Goal: Transaction & Acquisition: Purchase product/service

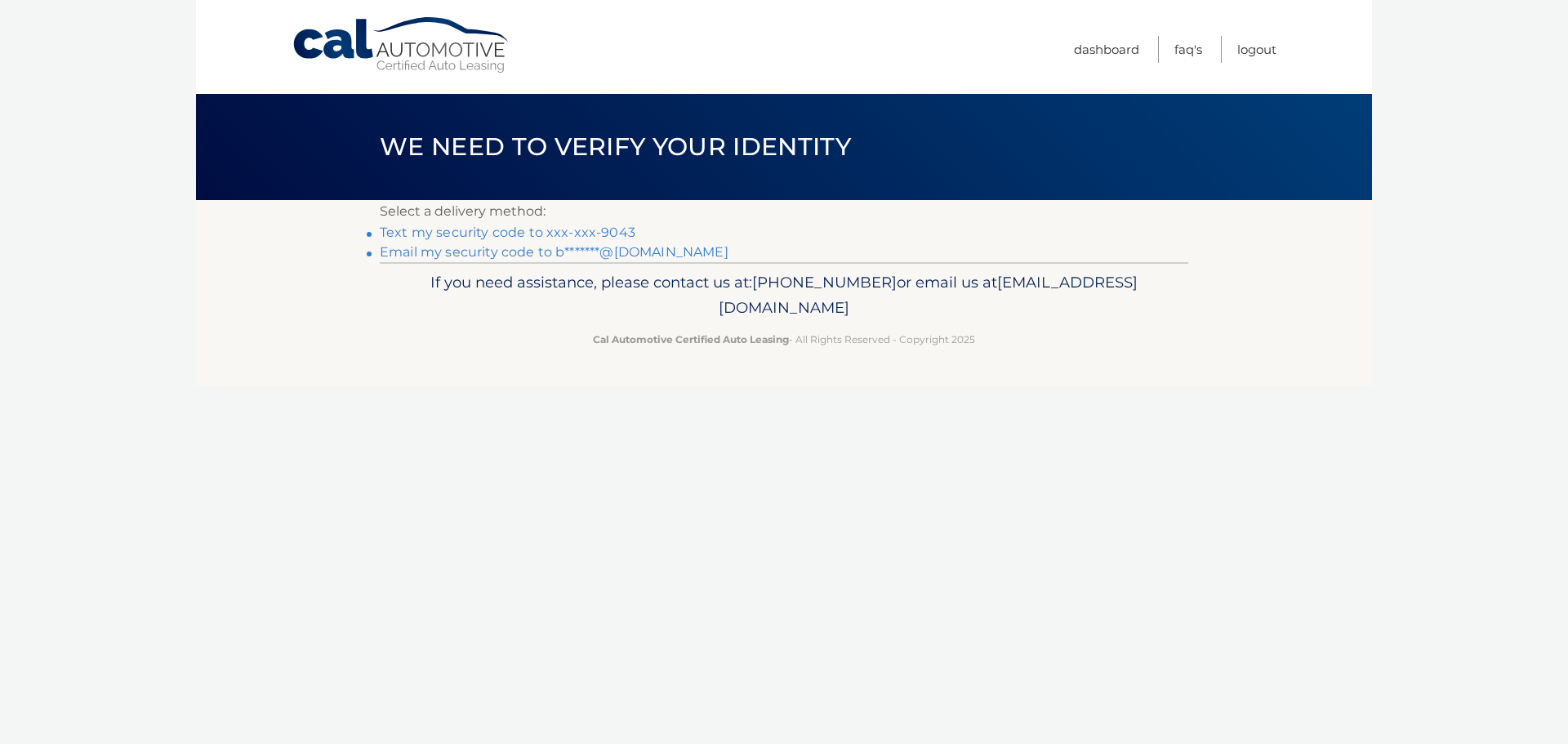
click at [598, 231] on link "Text my security code to xxx-xxx-9043" at bounding box center [507, 233] width 256 height 15
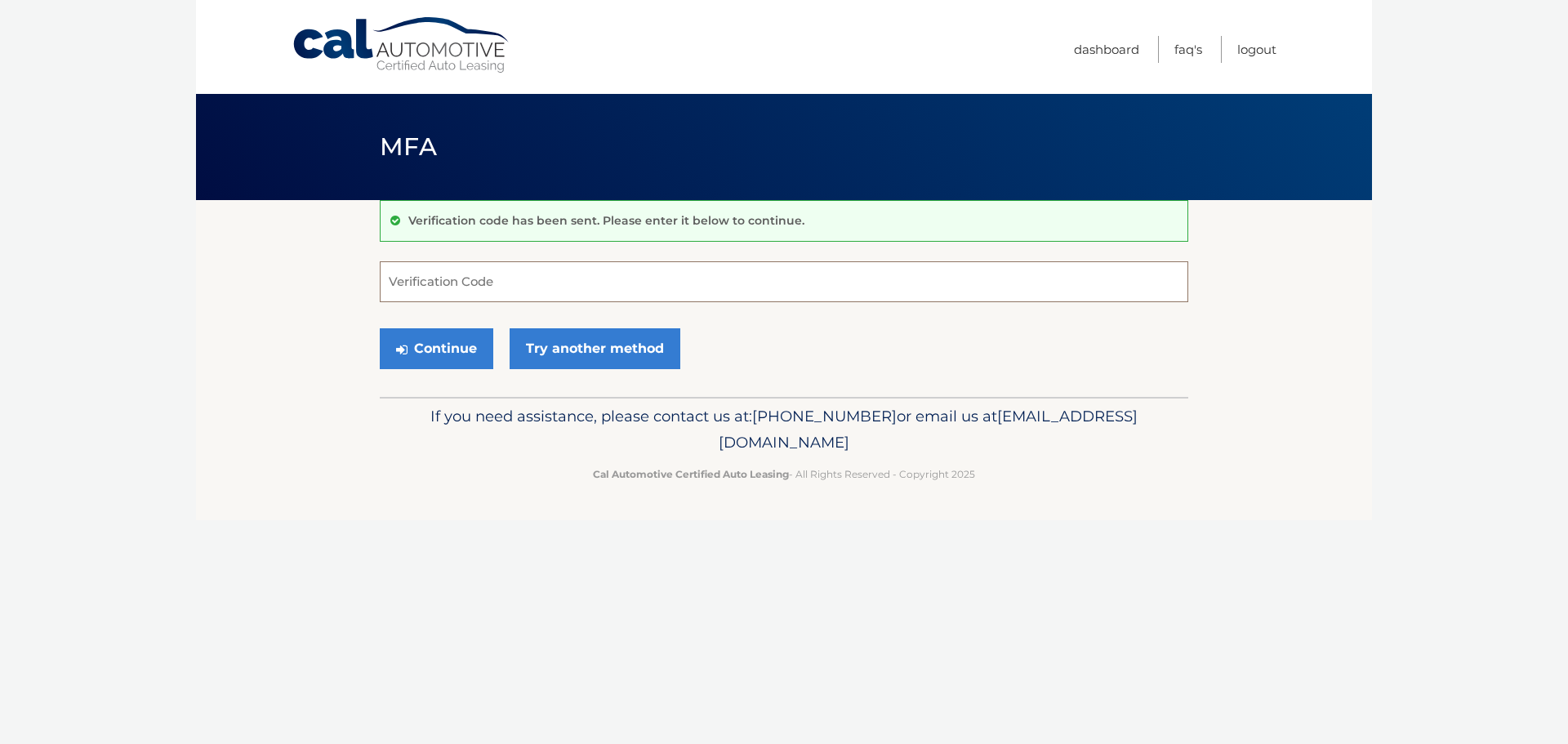
click at [572, 284] on input "Verification Code" at bounding box center [784, 282] width 808 height 41
type input "675555"
click at [417, 350] on button "Continue" at bounding box center [437, 349] width 114 height 41
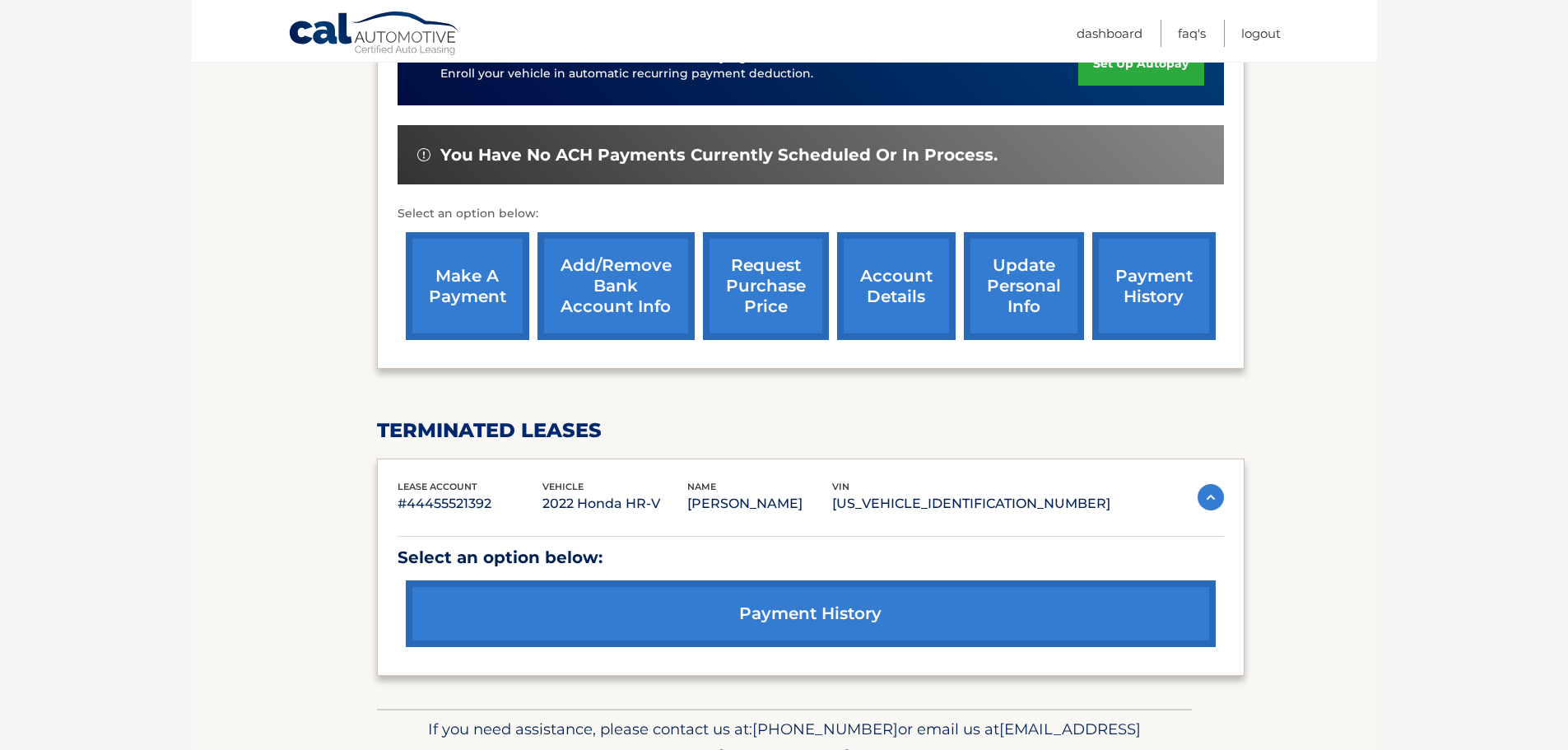
scroll to position [494, 0]
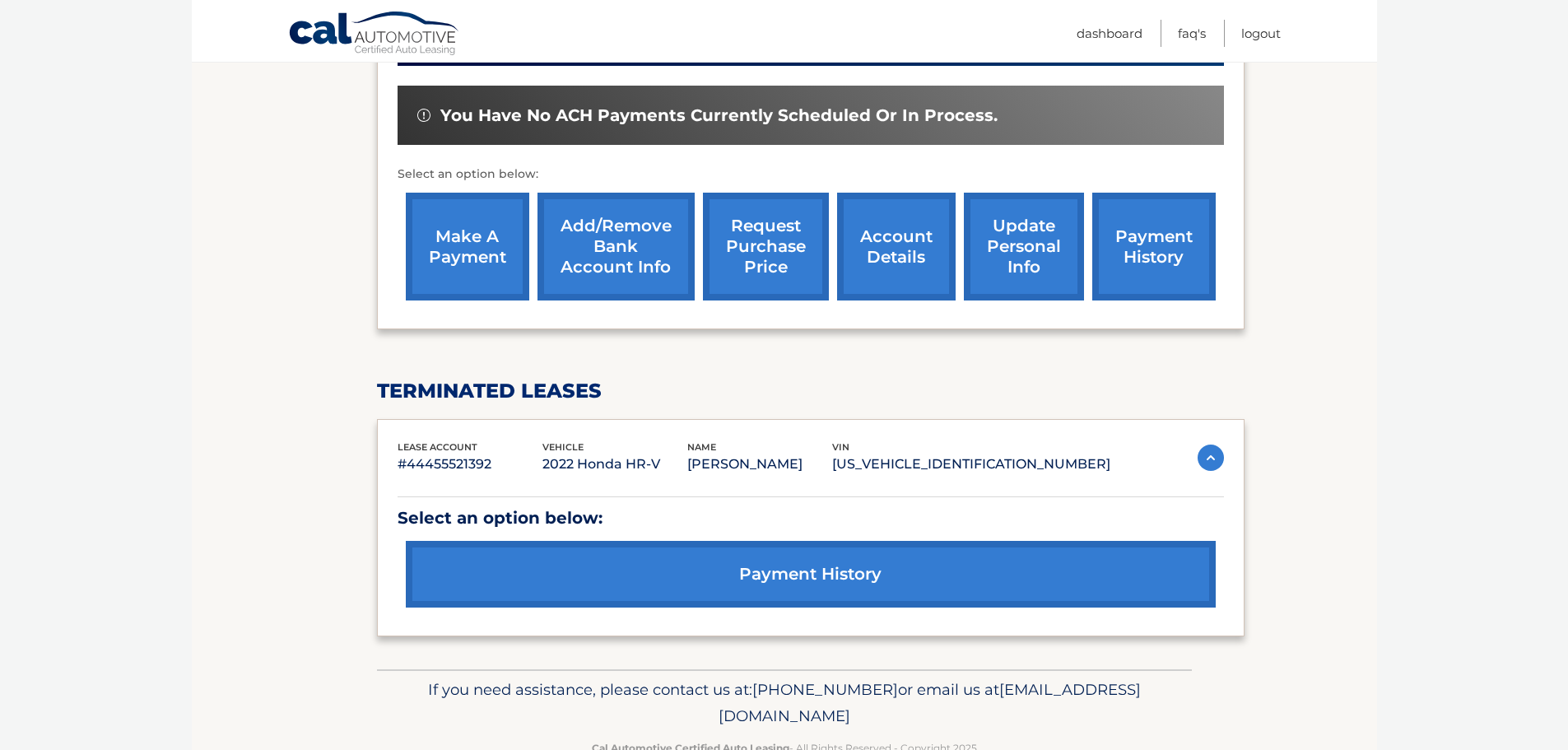
click at [887, 254] on link "account details" at bounding box center [895, 247] width 119 height 108
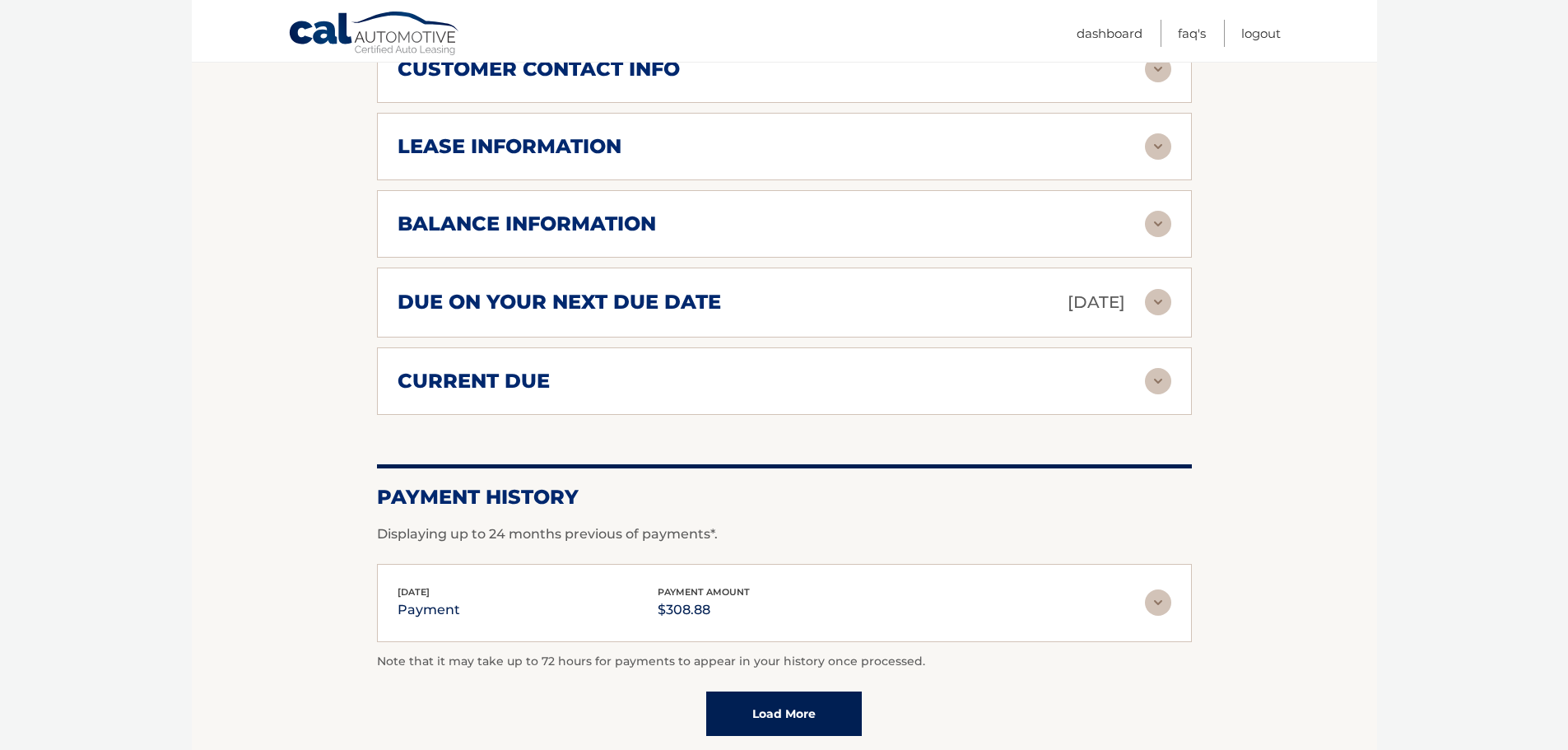
scroll to position [905, 0]
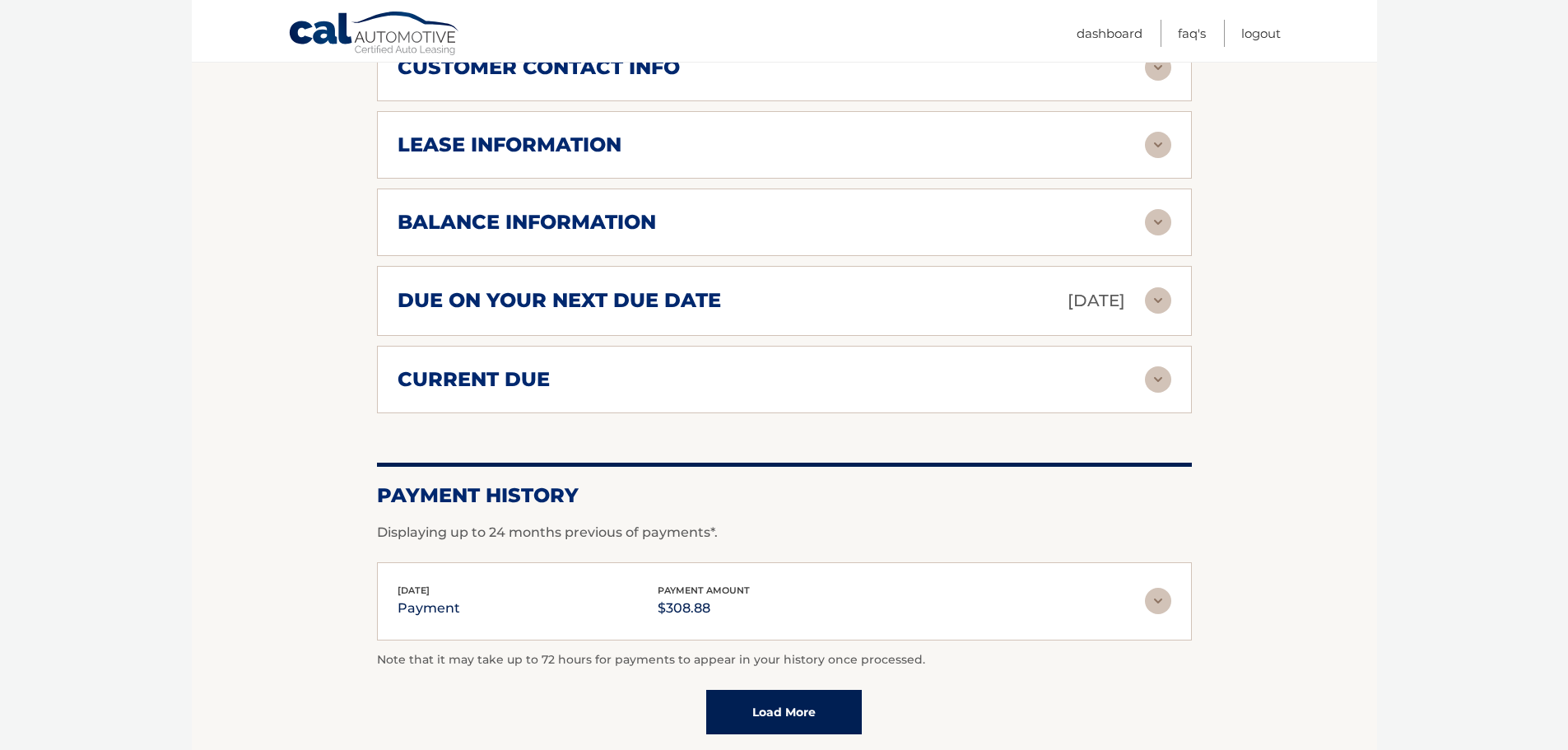
click at [543, 385] on h2 "current due" at bounding box center [474, 379] width 152 height 25
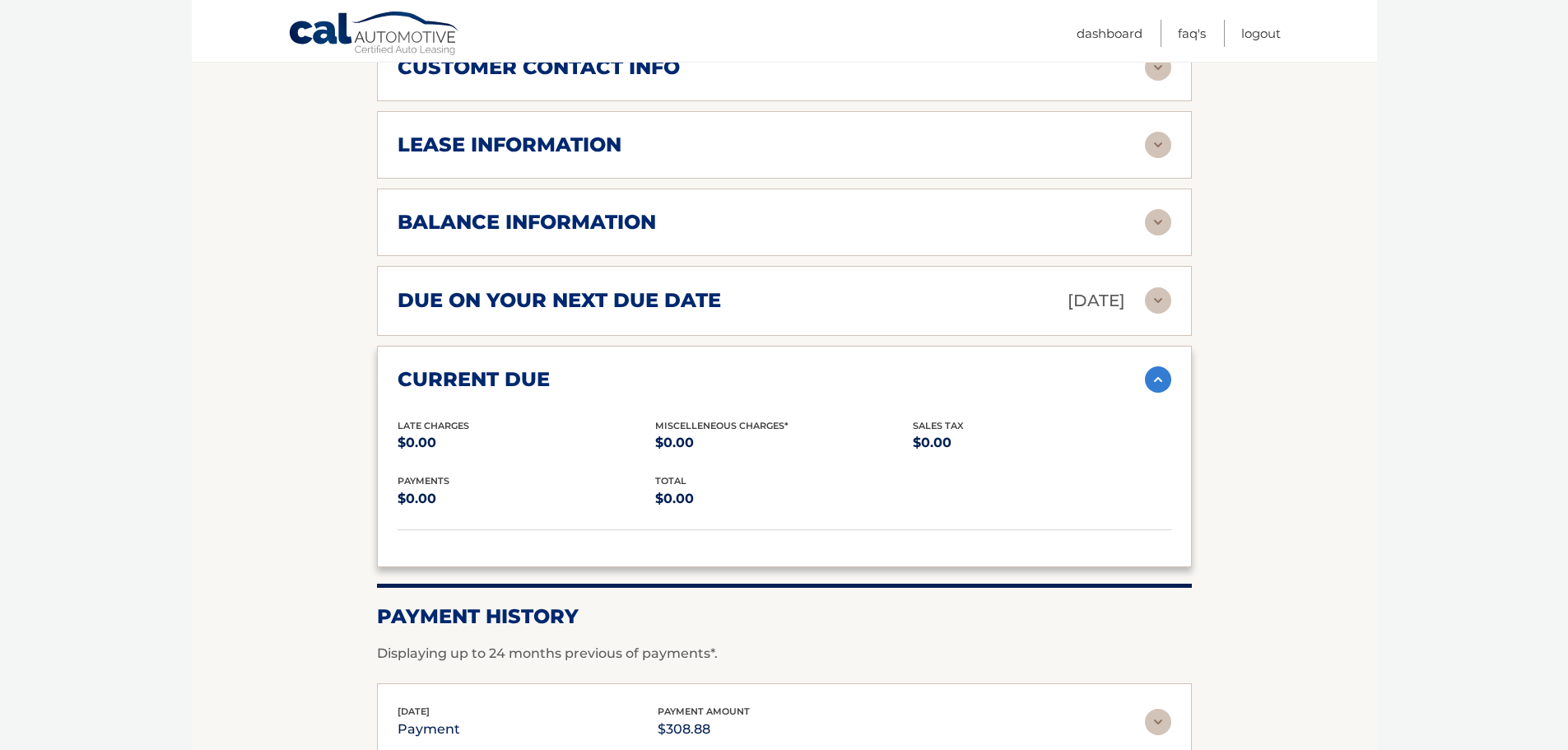
click at [543, 380] on h2 "current due" at bounding box center [474, 379] width 152 height 25
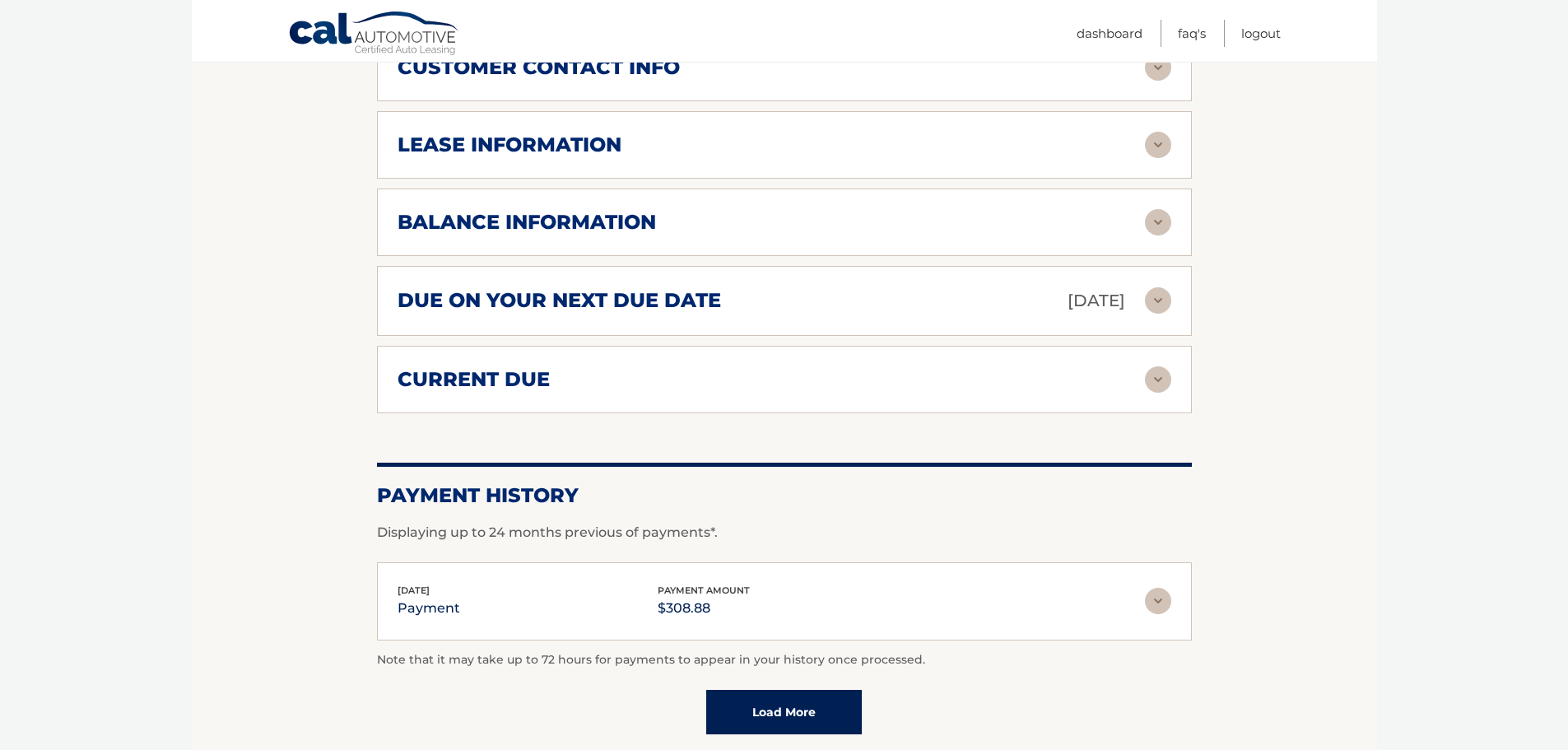
click at [559, 306] on h2 "due on your next due date" at bounding box center [559, 301] width 323 height 25
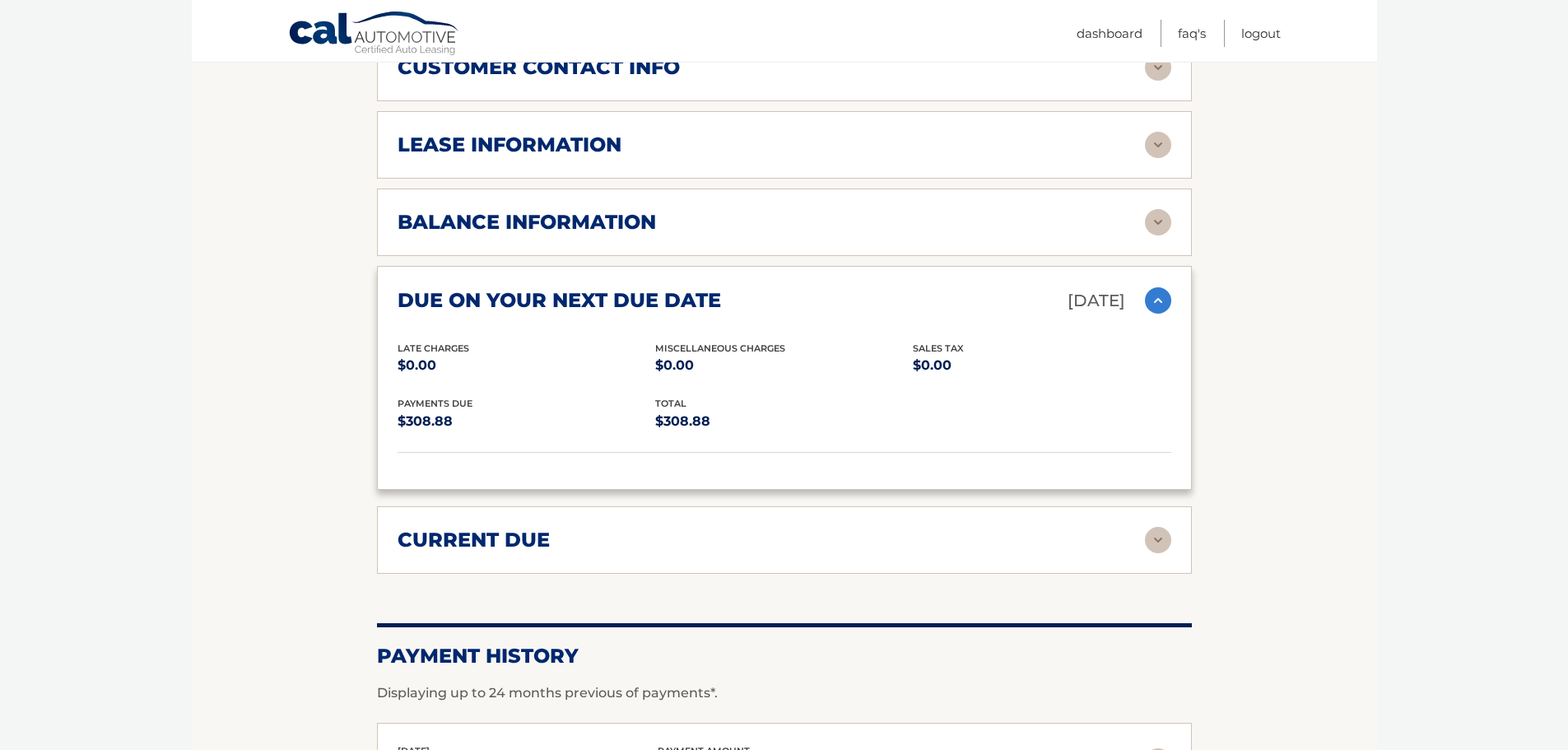
click at [559, 306] on h2 "due on your next due date" at bounding box center [559, 301] width 323 height 25
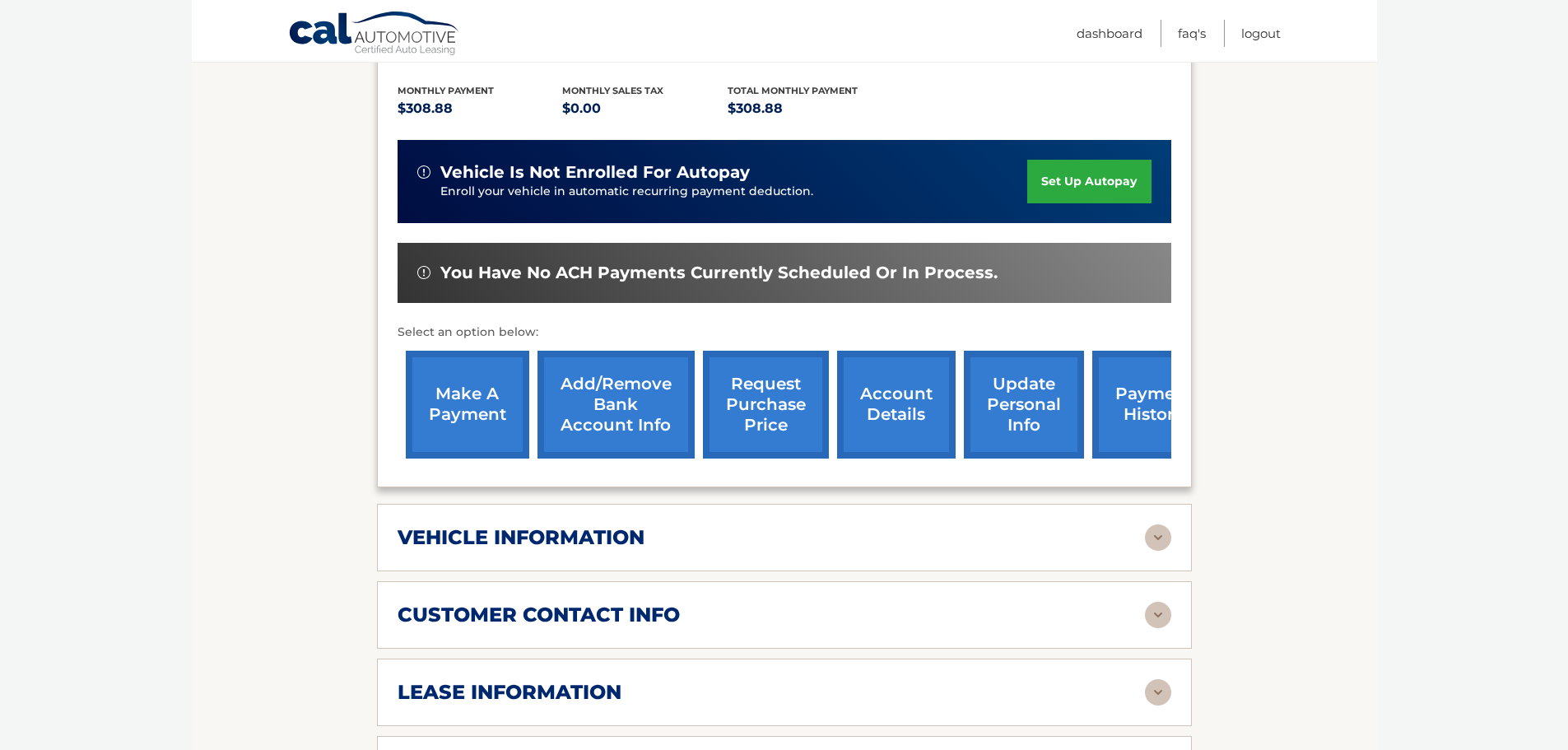
scroll to position [329, 0]
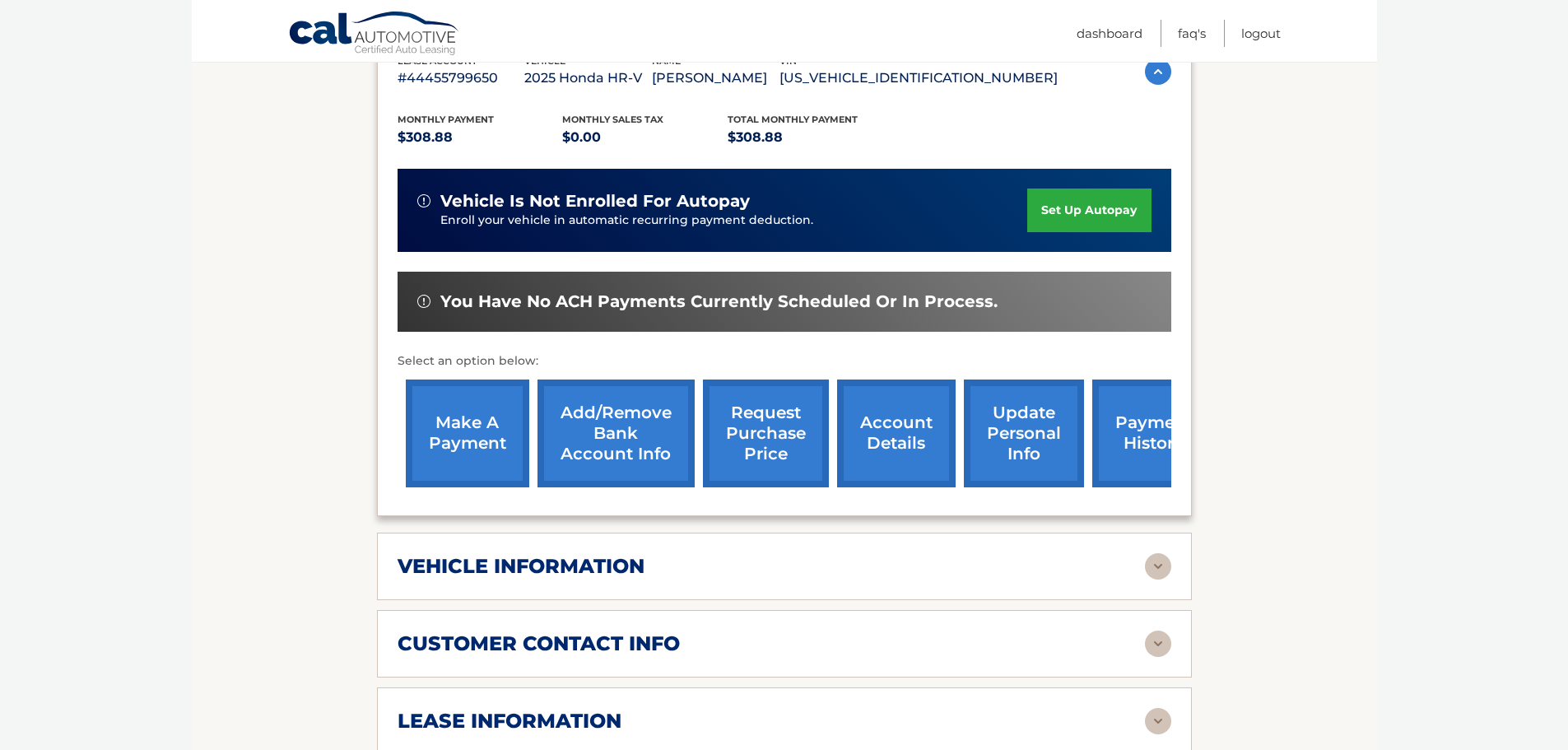
click at [484, 446] on link "make a payment" at bounding box center [468, 433] width 124 height 108
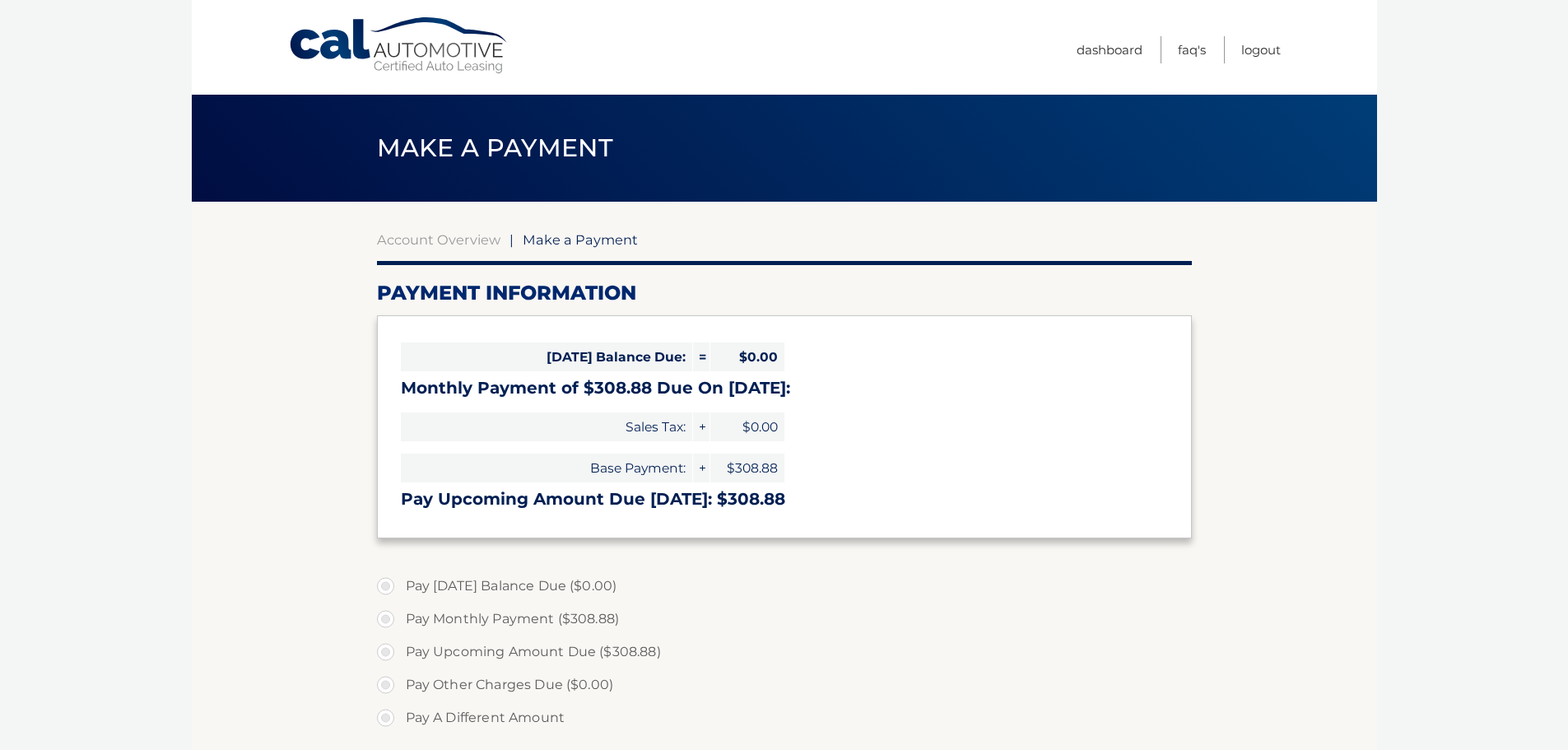
select select "OTMyZWQ1MTMtYjg5ZC00MTAzLWFlMmMtYmExMDQ5Yzk0ZGEx"
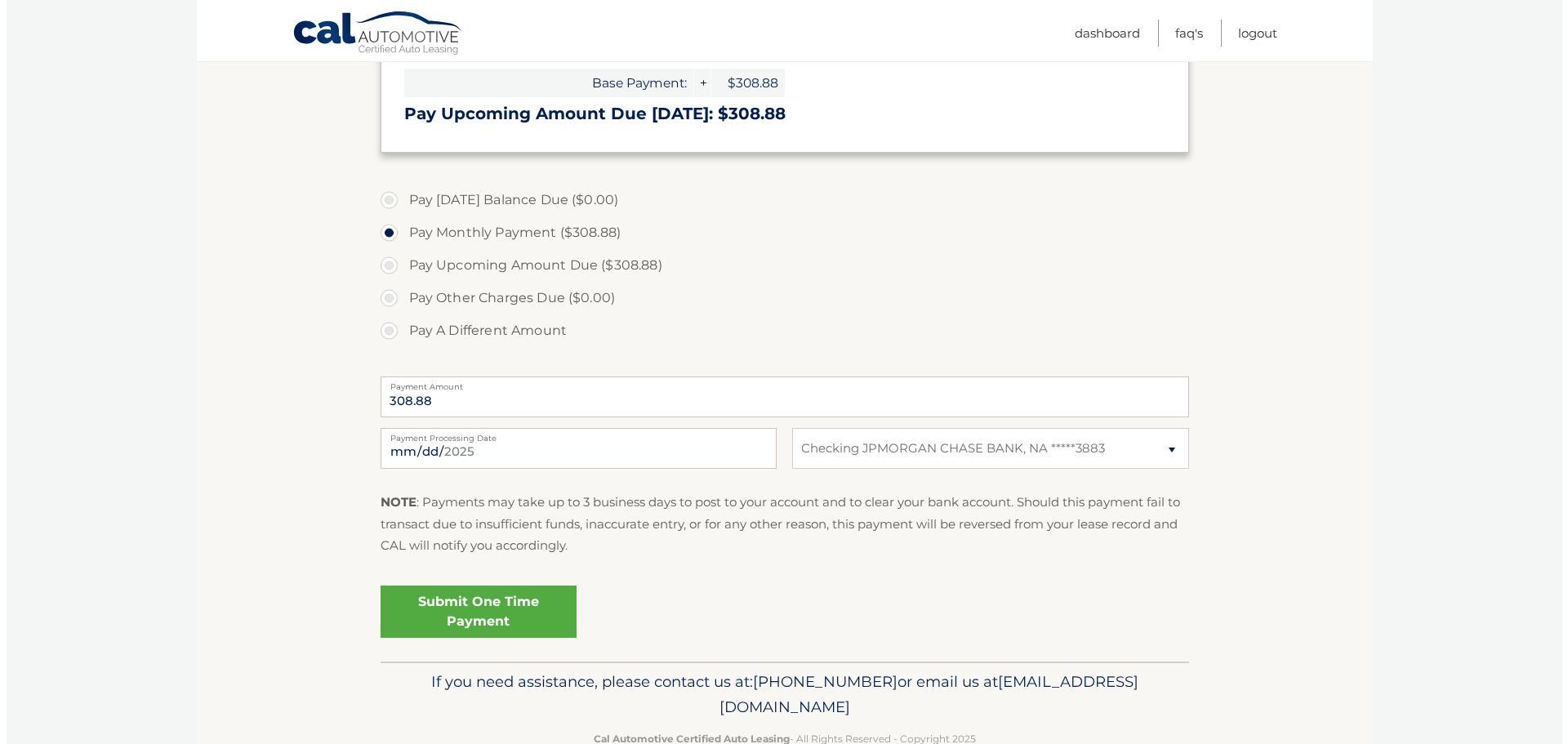
scroll to position [408, 0]
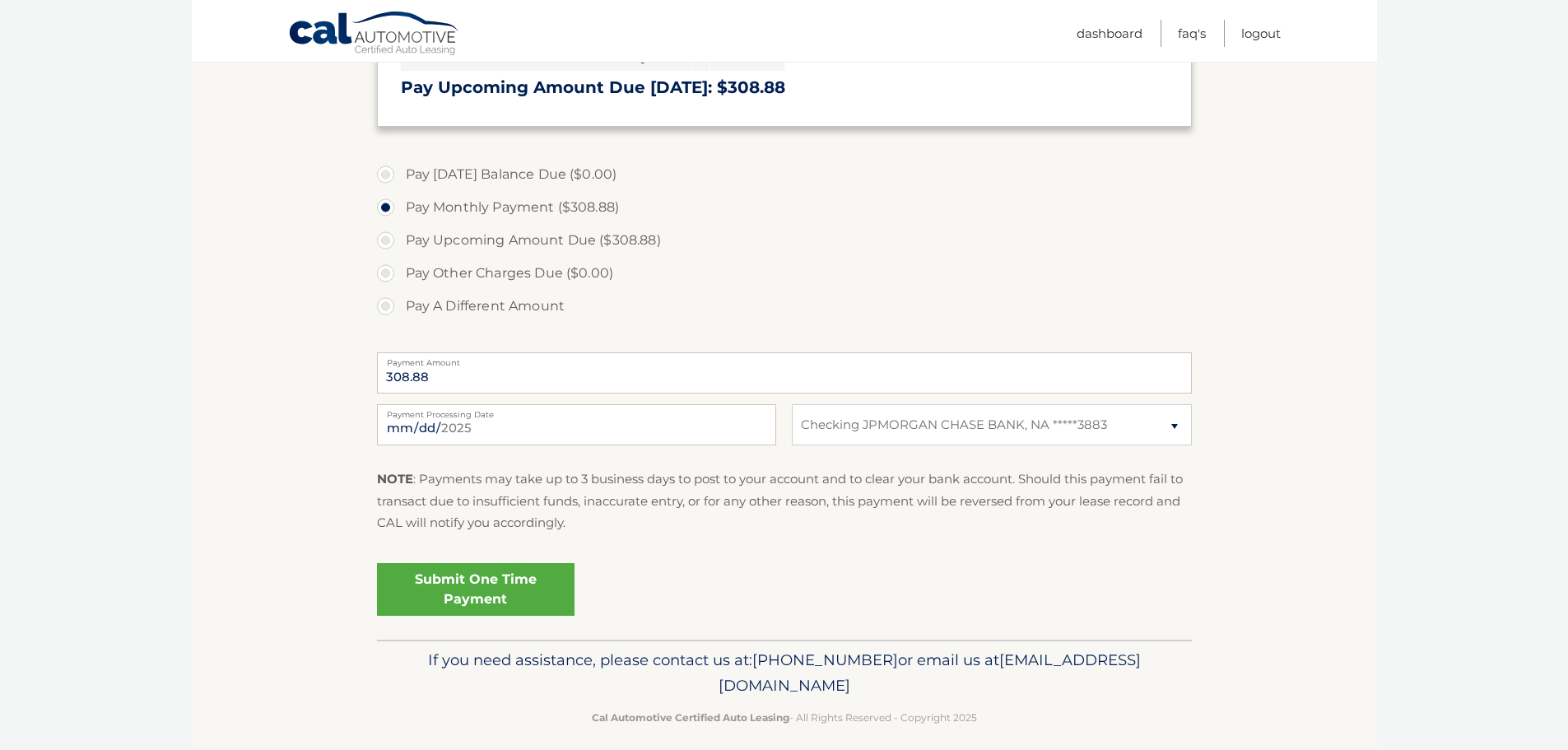
click at [476, 584] on link "Submit One Time Payment" at bounding box center [476, 589] width 198 height 53
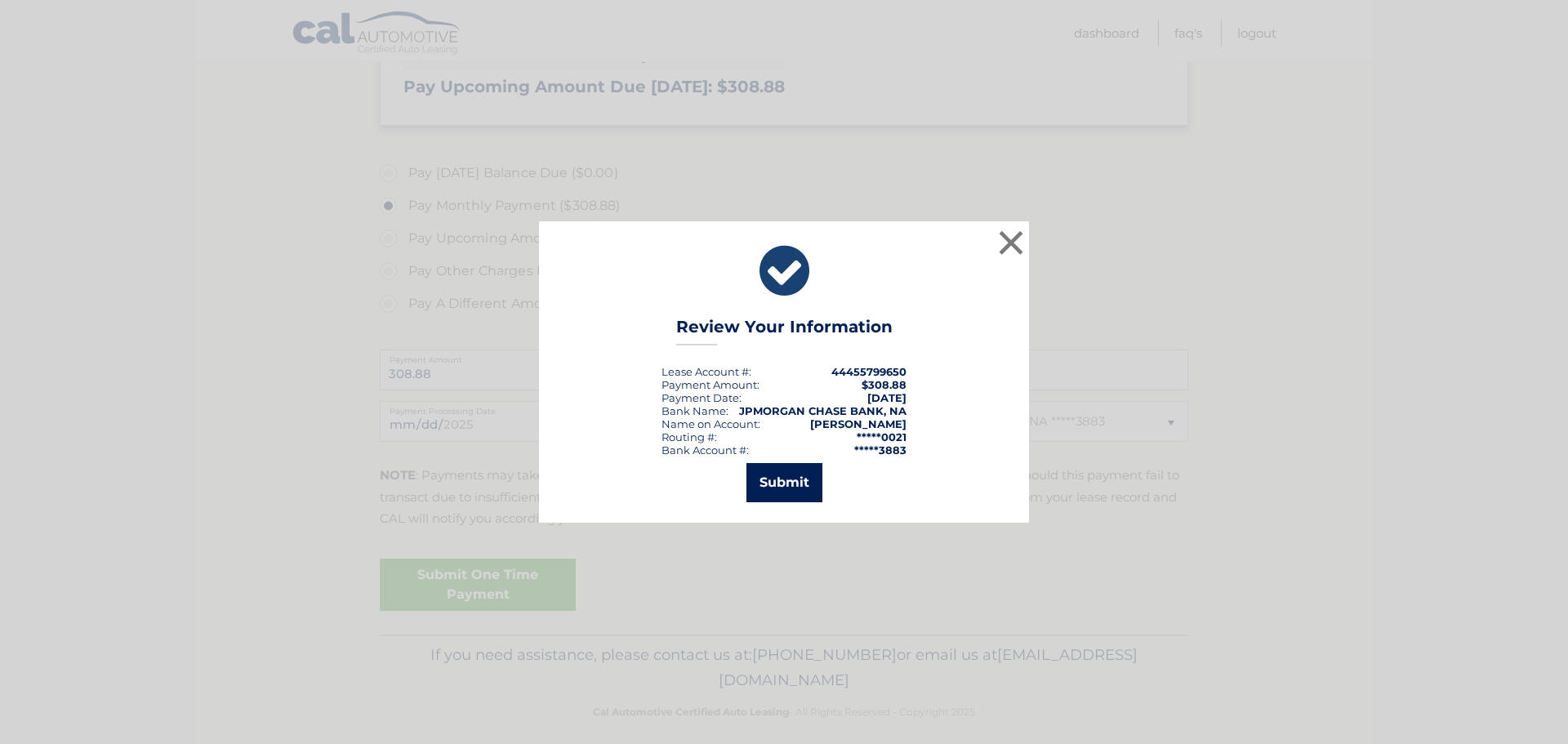
click at [800, 497] on button "Submit" at bounding box center [784, 483] width 76 height 39
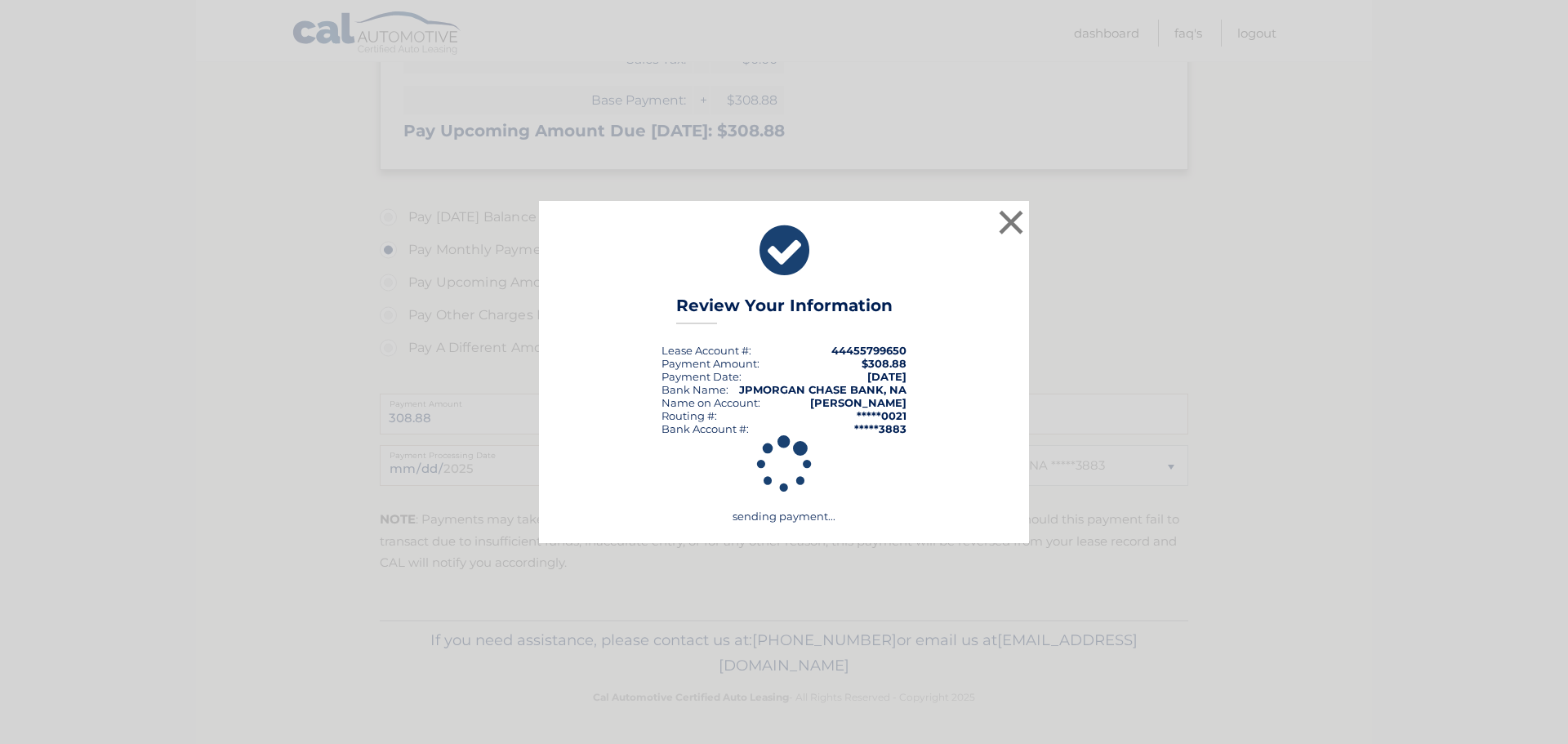
scroll to position [364, 0]
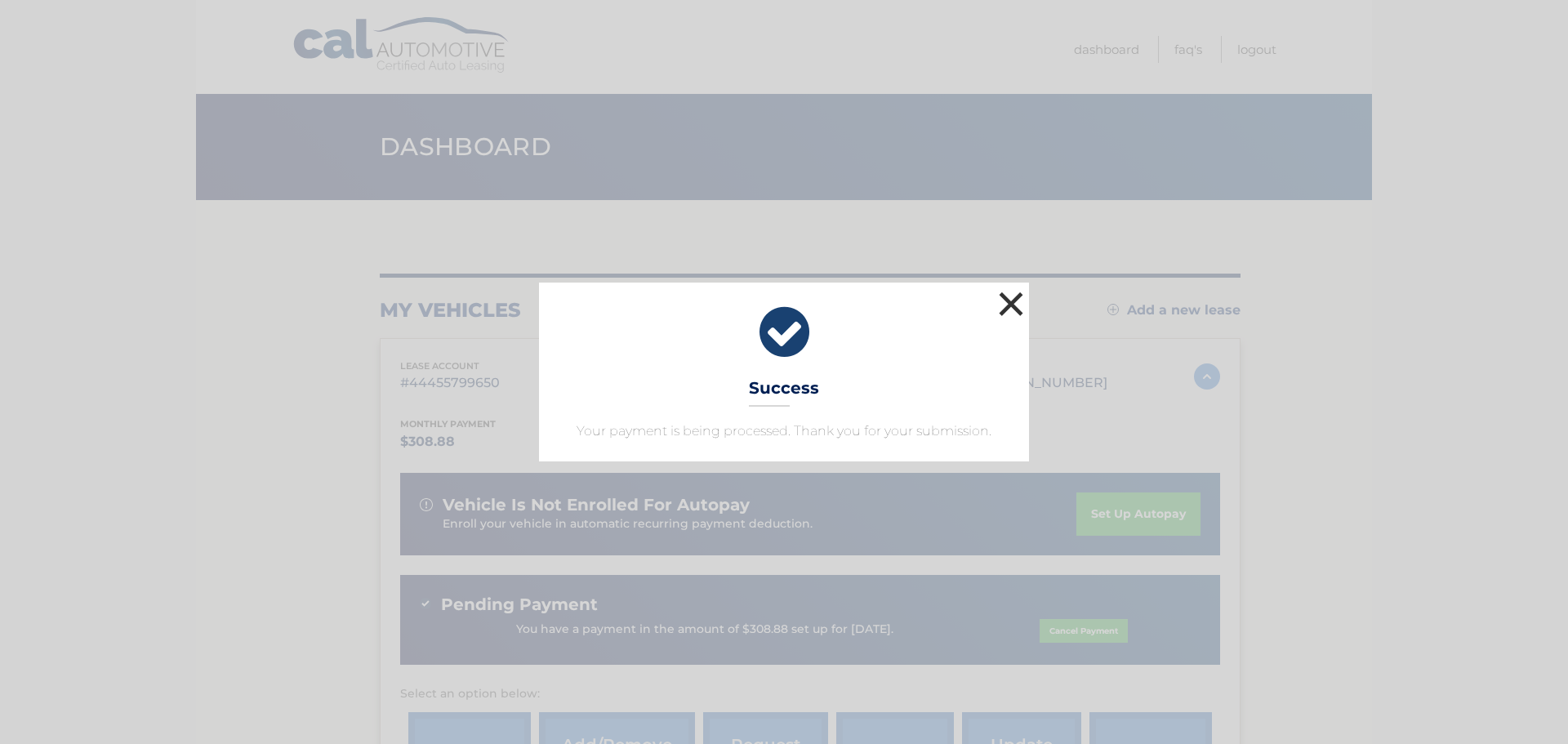
click at [1024, 299] on button "×" at bounding box center [1011, 304] width 33 height 33
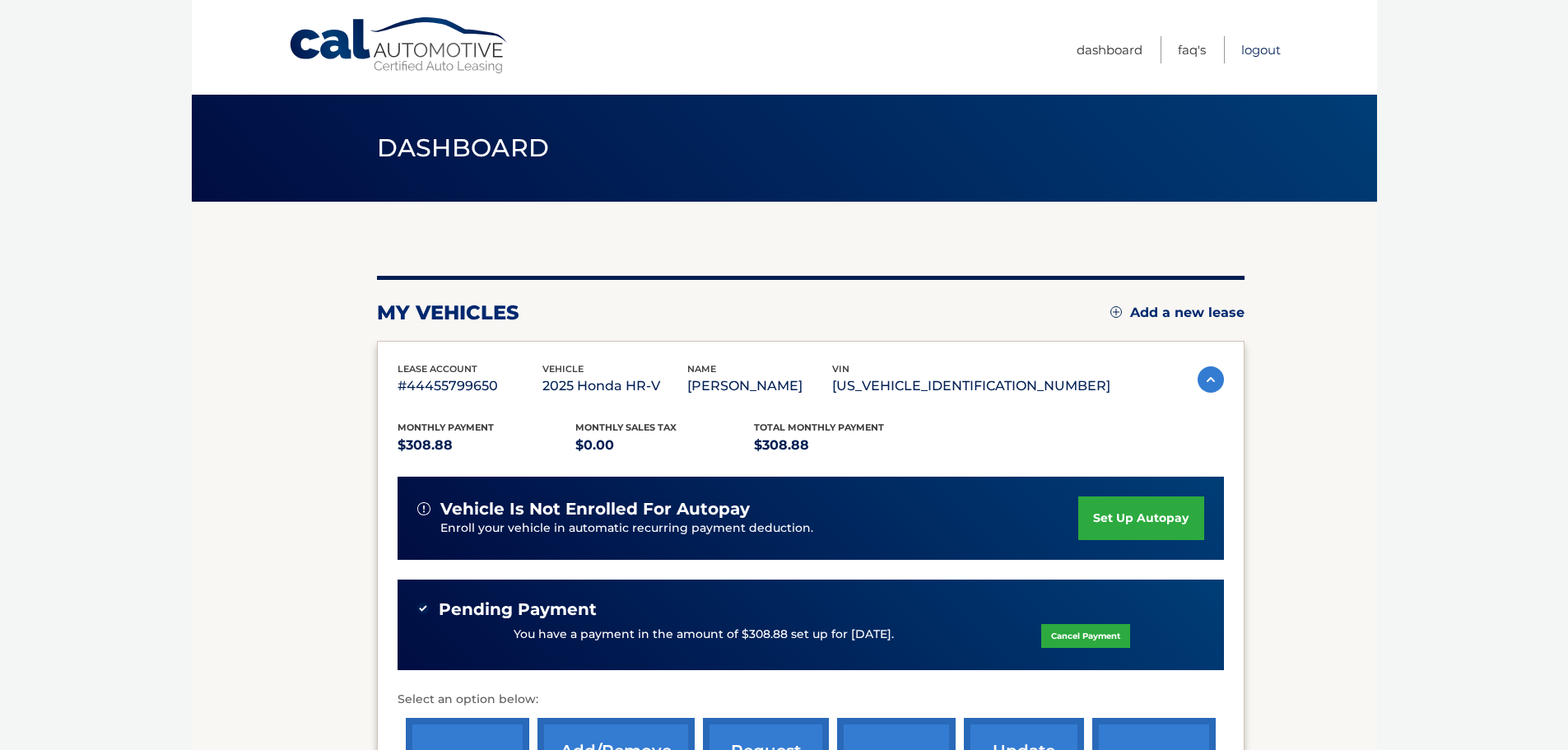
click at [1265, 49] on link "Logout" at bounding box center [1260, 50] width 40 height 27
